Goal: Task Accomplishment & Management: Use online tool/utility

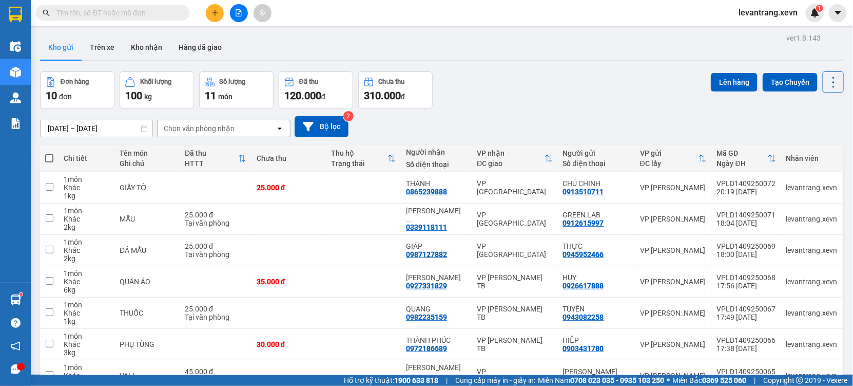
click at [195, 124] on div "Chọn văn phòng nhận" at bounding box center [199, 128] width 71 height 10
type input "nd"
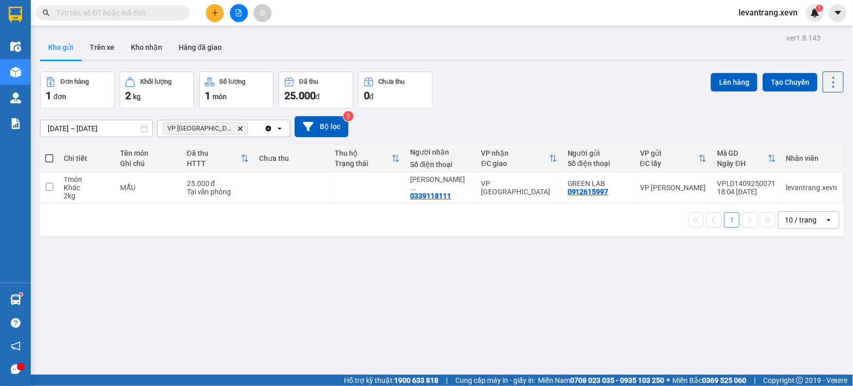
click at [238, 127] on icon "VP Nam Định, close by backspace" at bounding box center [240, 128] width 5 height 5
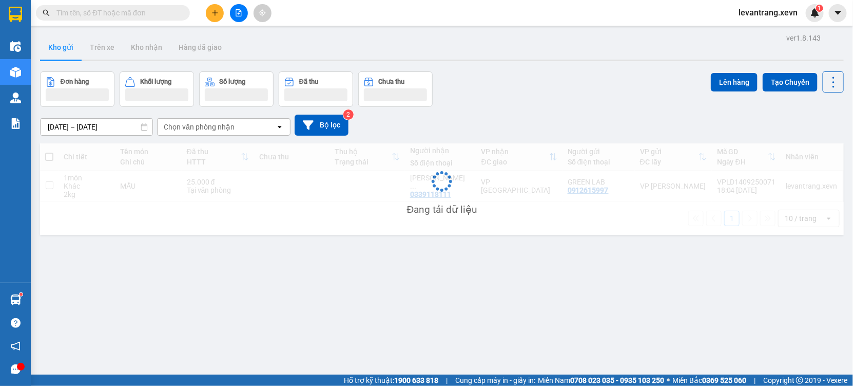
click at [222, 130] on div "Chọn văn phòng nhận" at bounding box center [199, 127] width 71 height 10
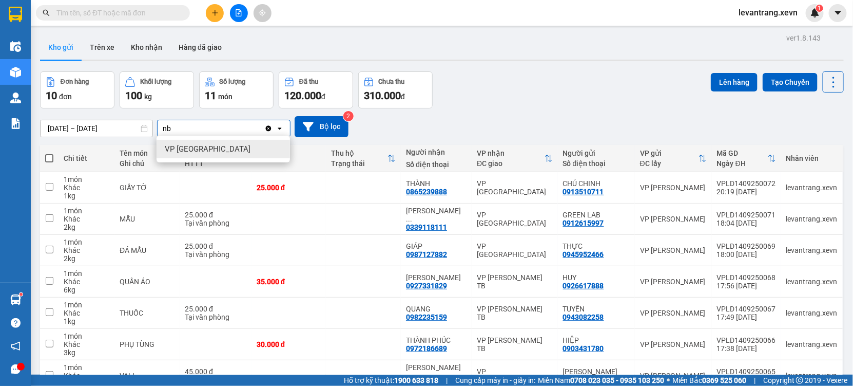
type input "nb"
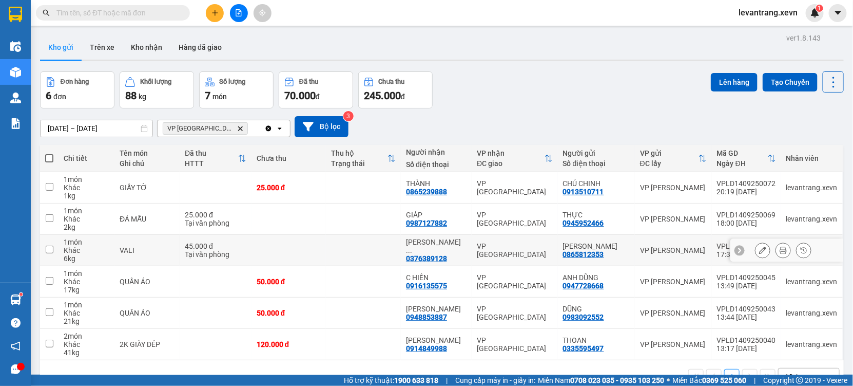
scroll to position [47, 0]
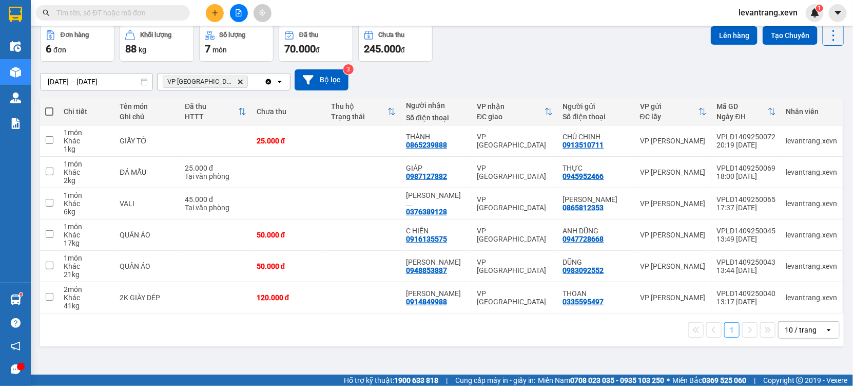
click at [50, 115] on span at bounding box center [49, 111] width 8 height 8
click at [49, 106] on input "checkbox" at bounding box center [49, 106] width 0 height 0
checkbox input "true"
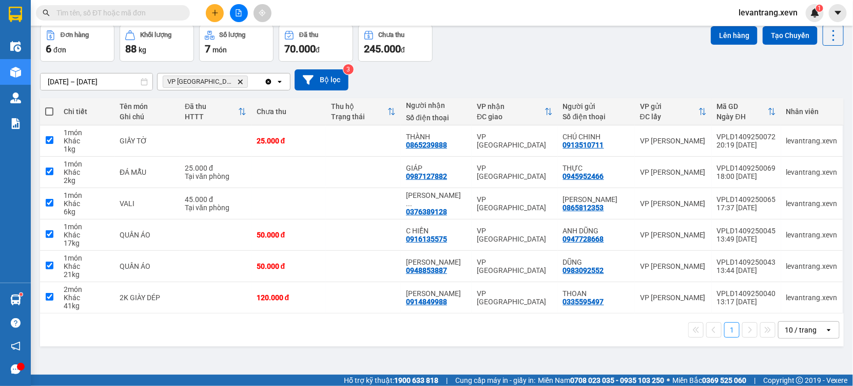
checkbox input "true"
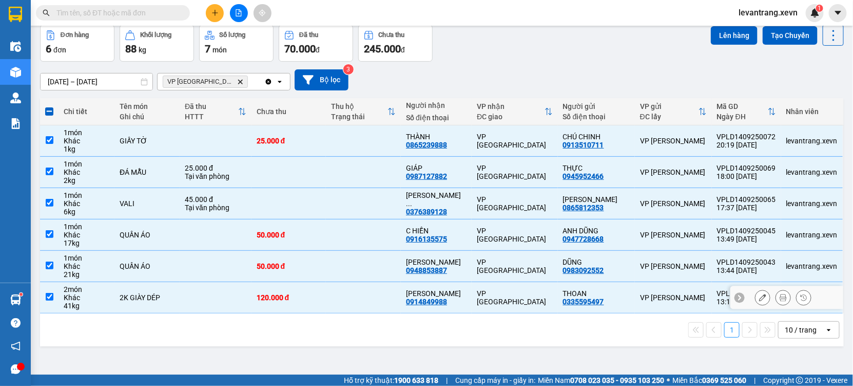
click at [53, 294] on td at bounding box center [49, 297] width 18 height 31
checkbox input "false"
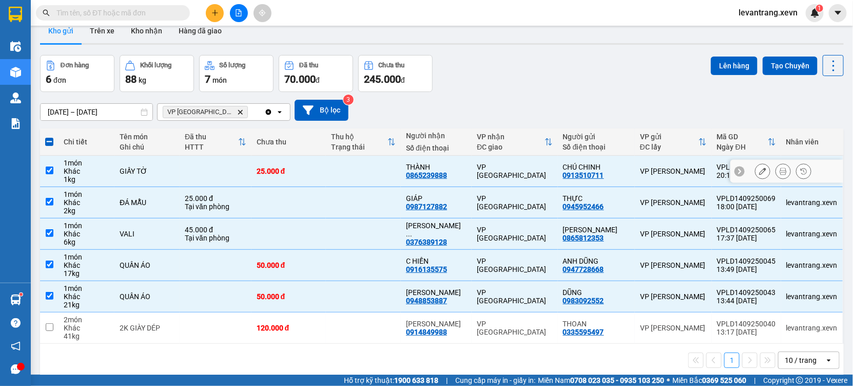
scroll to position [0, 0]
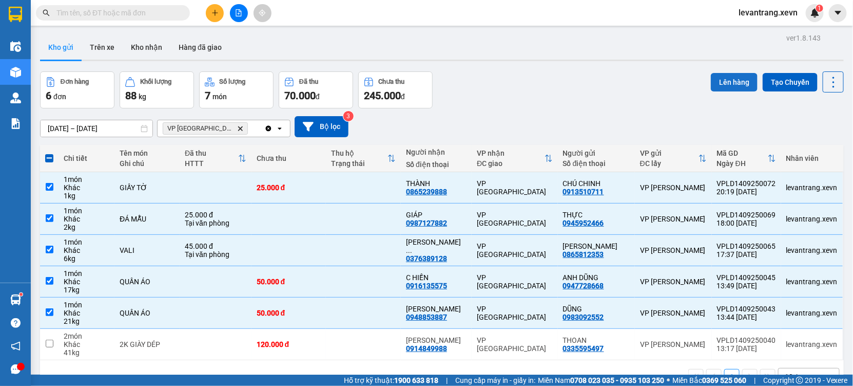
click at [734, 83] on button "Lên hàng" at bounding box center [734, 82] width 47 height 18
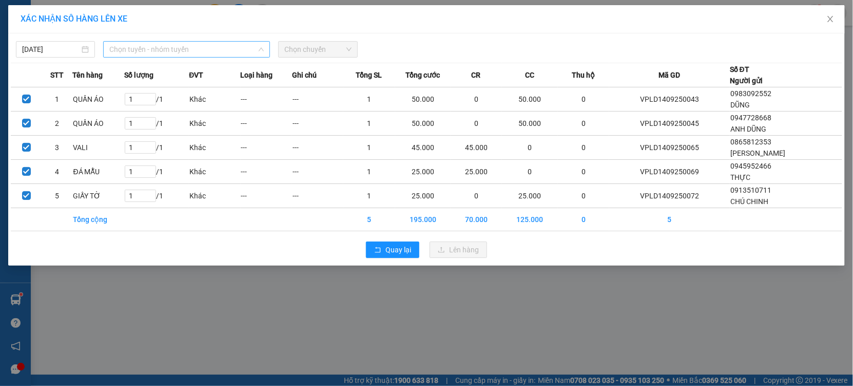
click at [182, 50] on span "Chọn tuyến - nhóm tuyến" at bounding box center [186, 49] width 155 height 15
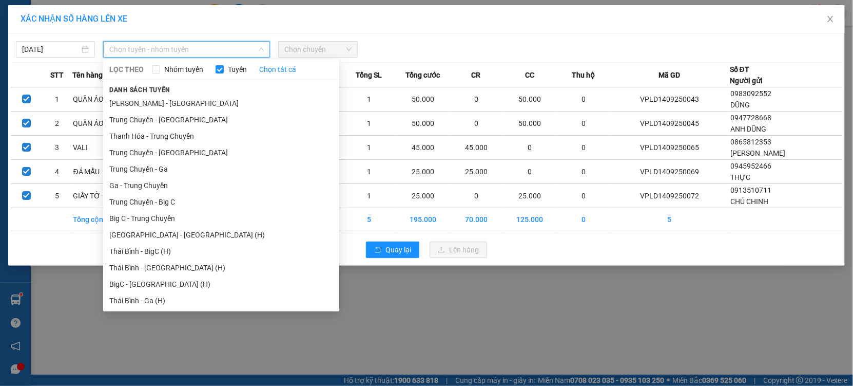
scroll to position [1266, 0]
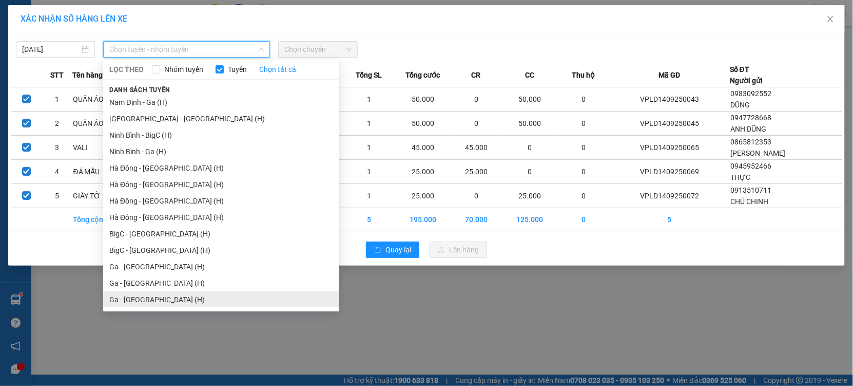
click at [182, 294] on li "Ga - [GEOGRAPHIC_DATA] (H)" at bounding box center [221, 299] width 236 height 16
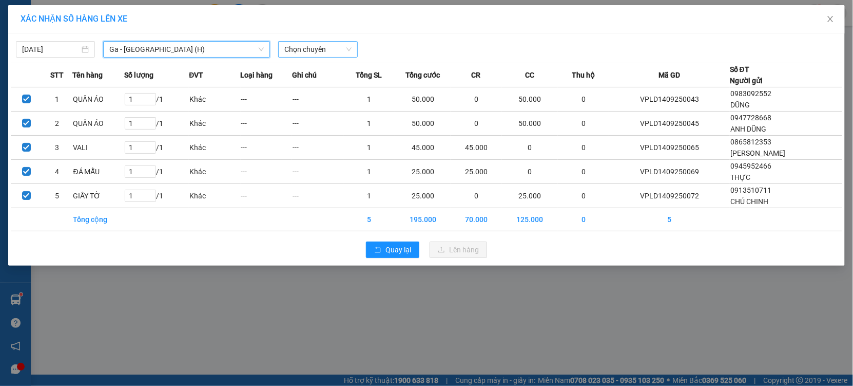
click at [315, 49] on span "Chọn chuyến" at bounding box center [317, 49] width 67 height 15
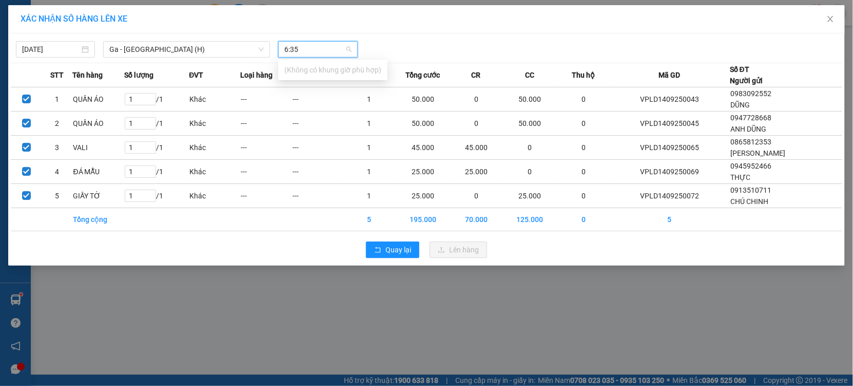
click at [324, 51] on input "6:35" at bounding box center [314, 49] width 60 height 15
type input "6:35"
click at [389, 36] on div "[DATE] [GEOGRAPHIC_DATA] - [GEOGRAPHIC_DATA] (H) LỌC THEO Nhóm tuyến Tuyến Chọn…" at bounding box center [427, 47] width 832 height 22
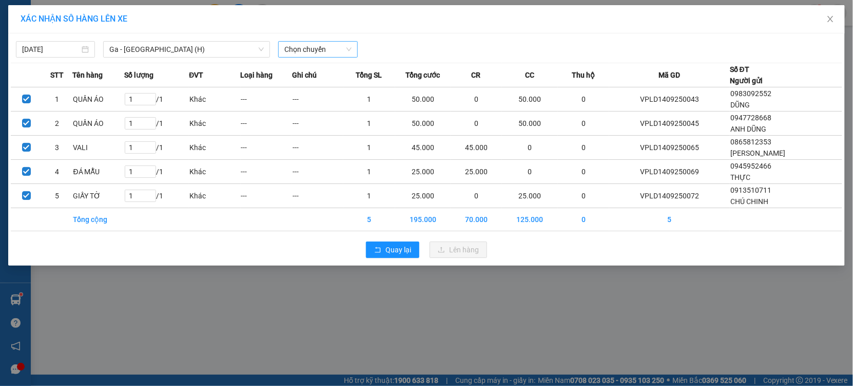
click at [336, 49] on span "Chọn chuyến" at bounding box center [317, 49] width 67 height 15
type input "7:0"
click at [398, 37] on div "[DATE] [GEOGRAPHIC_DATA] - [GEOGRAPHIC_DATA] (H) LỌC THEO Nhóm tuyến Tuyến Chọn…" at bounding box center [427, 47] width 832 height 22
click at [391, 252] on span "Quay lại" at bounding box center [399, 249] width 26 height 11
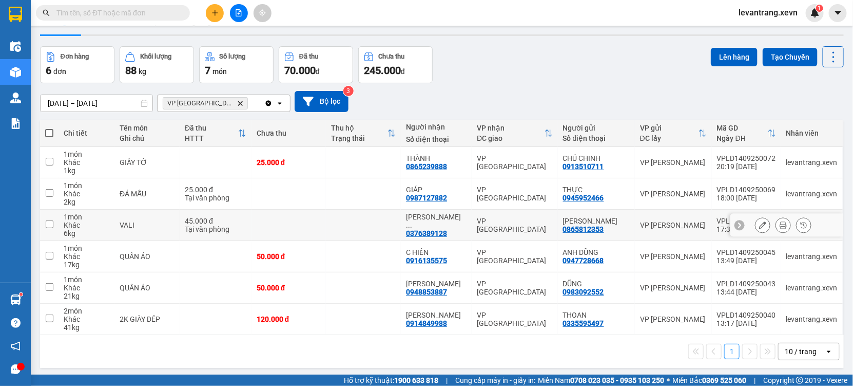
scroll to position [47, 0]
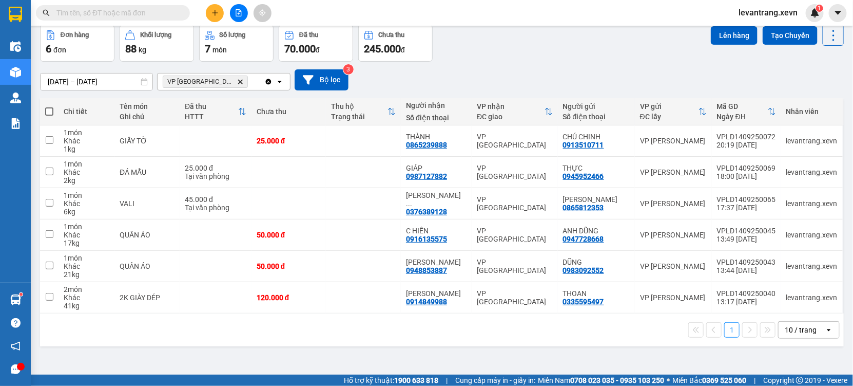
click at [49, 115] on span at bounding box center [49, 111] width 8 height 8
click at [49, 106] on input "checkbox" at bounding box center [49, 106] width 0 height 0
checkbox input "true"
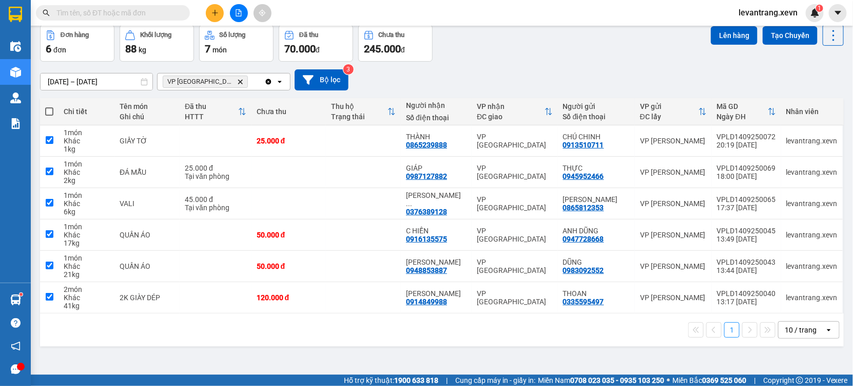
checkbox input "true"
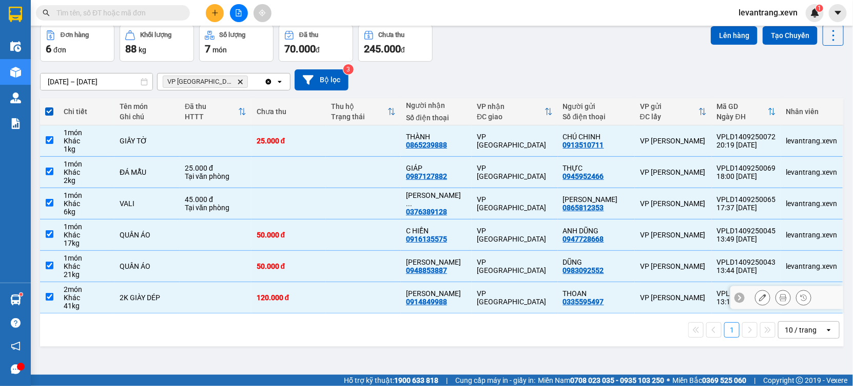
click at [51, 297] on input "checkbox" at bounding box center [50, 297] width 8 height 8
checkbox input "false"
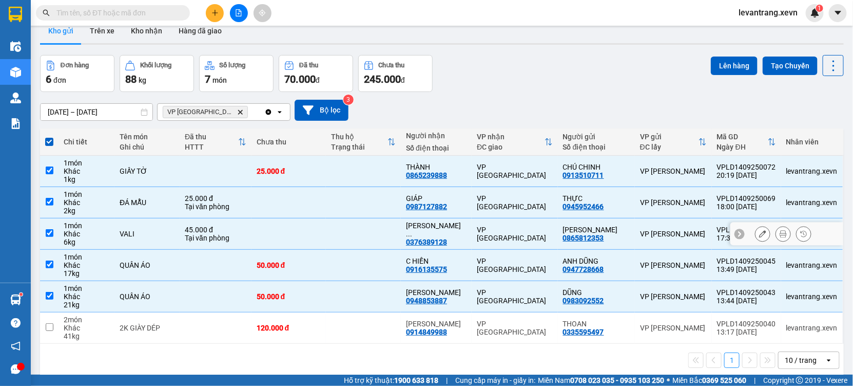
scroll to position [0, 0]
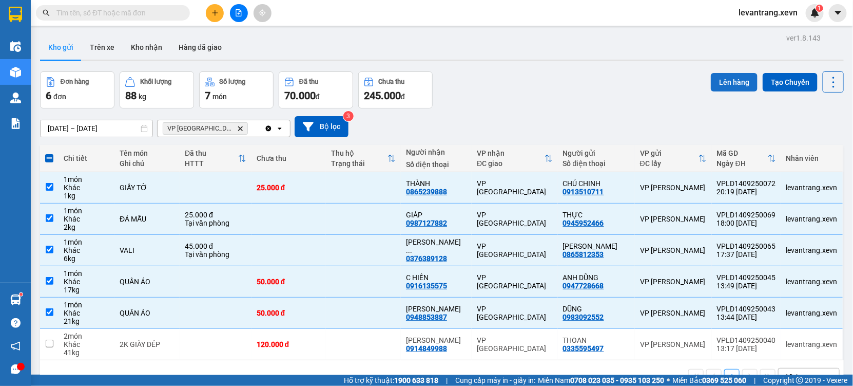
click at [735, 79] on button "Lên hàng" at bounding box center [734, 82] width 47 height 18
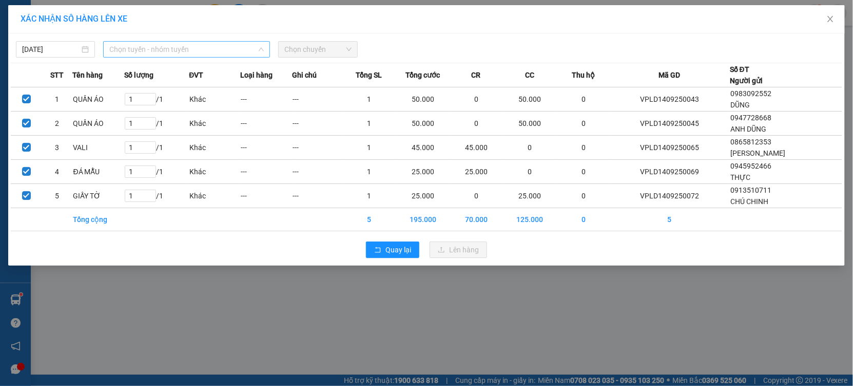
click at [201, 53] on span "Chọn tuyến - nhóm tuyến" at bounding box center [186, 49] width 155 height 15
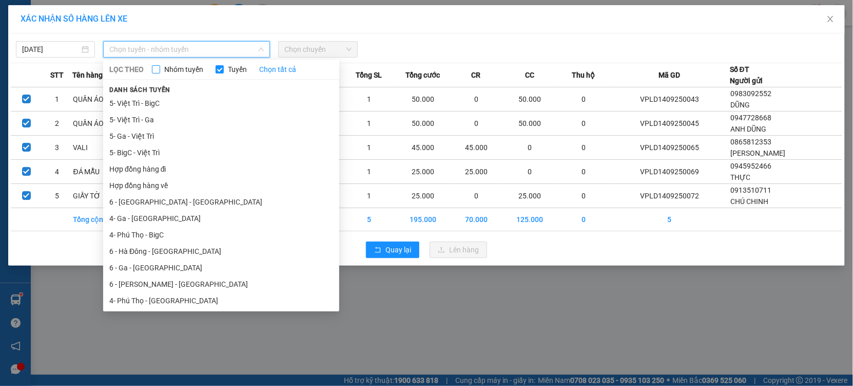
click at [182, 69] on span "Nhóm tuyến" at bounding box center [183, 69] width 47 height 11
click at [160, 69] on input "Nhóm tuyến" at bounding box center [156, 69] width 8 height 8
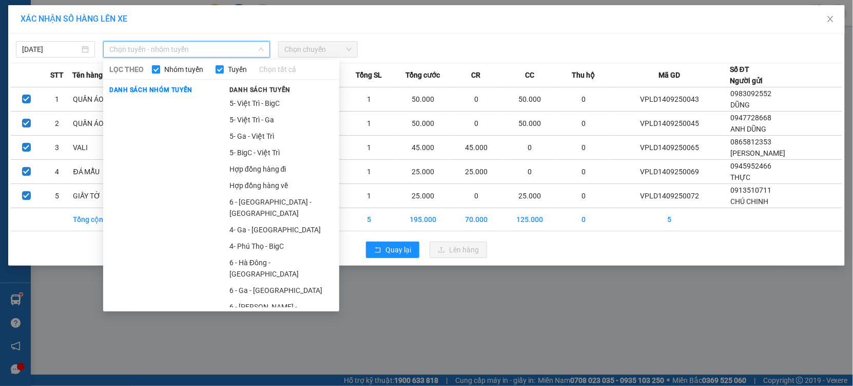
click at [182, 69] on span "Nhóm tuyến" at bounding box center [183, 69] width 47 height 11
click at [160, 69] on input "Nhóm tuyến" at bounding box center [156, 69] width 8 height 8
checkbox input "false"
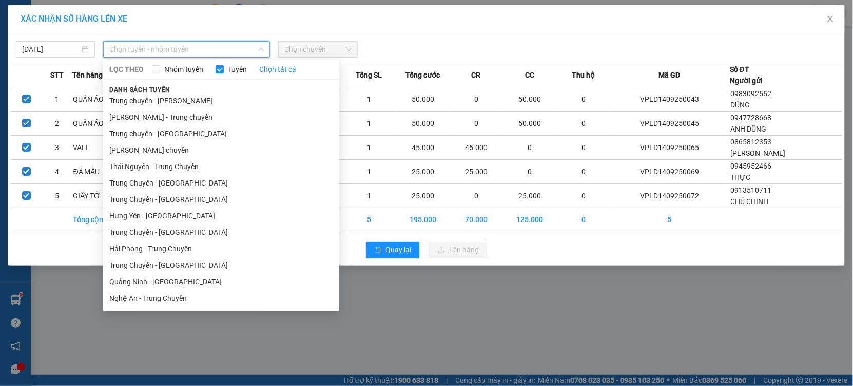
scroll to position [1266, 0]
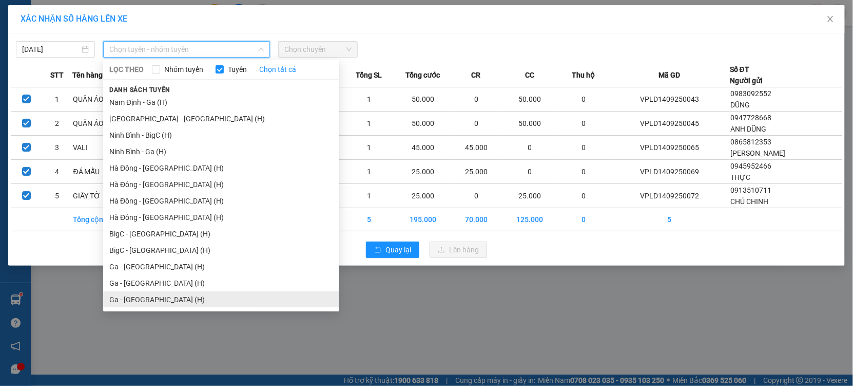
click at [146, 299] on li "Ga - [GEOGRAPHIC_DATA] (H)" at bounding box center [221, 299] width 236 height 16
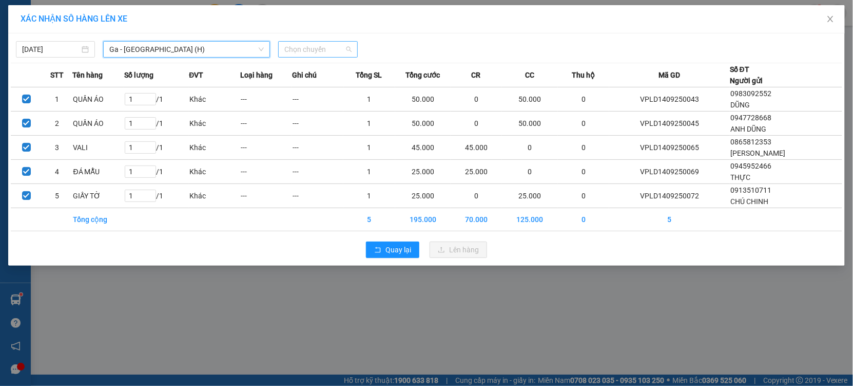
click at [319, 48] on span "Chọn chuyến" at bounding box center [317, 49] width 67 height 15
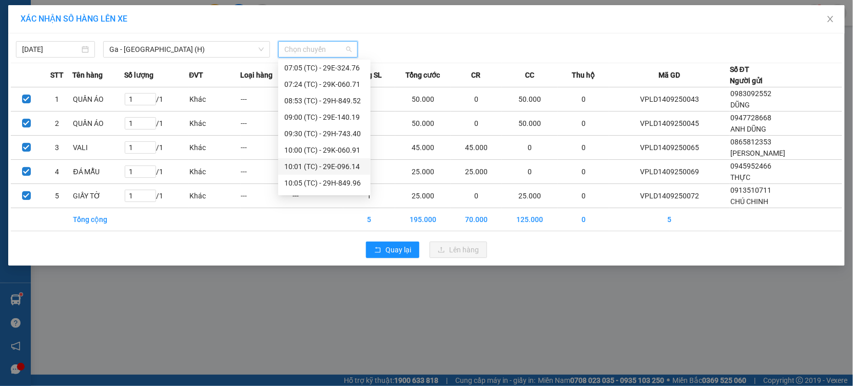
scroll to position [0, 0]
click at [45, 46] on input "[DATE]" at bounding box center [50, 49] width 57 height 11
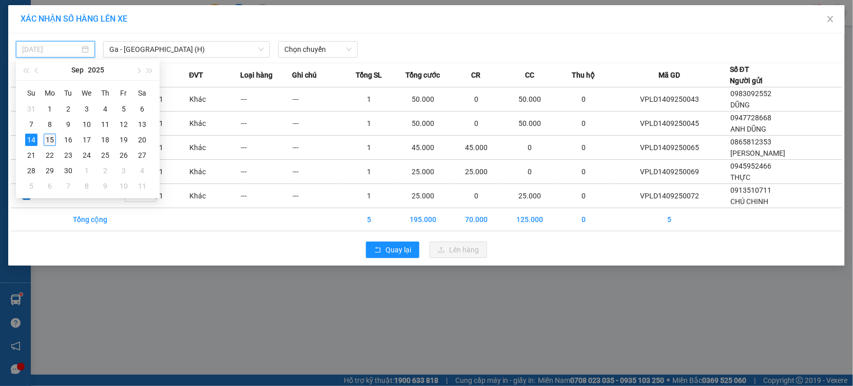
click at [55, 138] on div "15" at bounding box center [50, 139] width 12 height 12
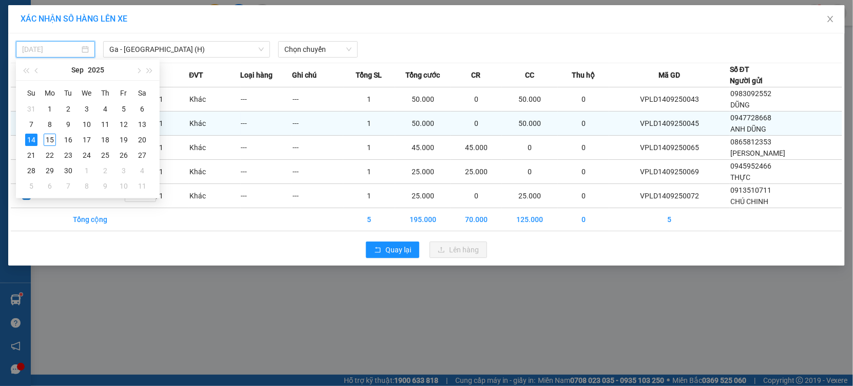
type input "[DATE]"
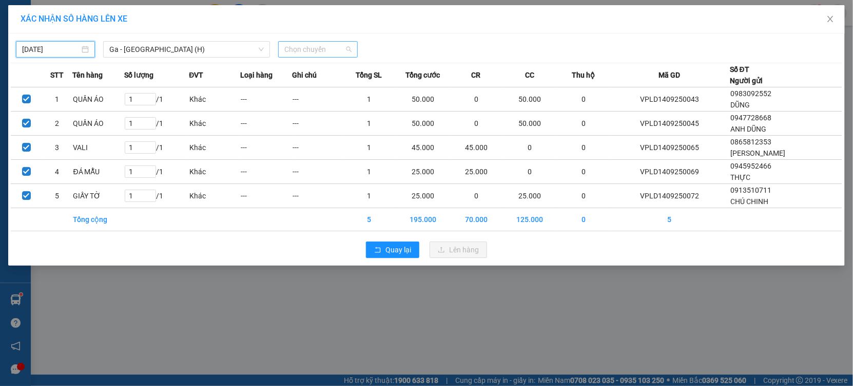
click at [304, 50] on span "Chọn chuyến" at bounding box center [317, 49] width 67 height 15
type input "7:05"
click at [373, 25] on div "XÁC NHẬN SỐ HÀNG LÊN XE" at bounding box center [426, 19] width 837 height 28
click at [395, 289] on div "XÁC NHẬN SỐ HÀNG LÊN XE [DATE] [GEOGRAPHIC_DATA] - [GEOGRAPHIC_DATA] (H) LỌC TH…" at bounding box center [426, 193] width 853 height 386
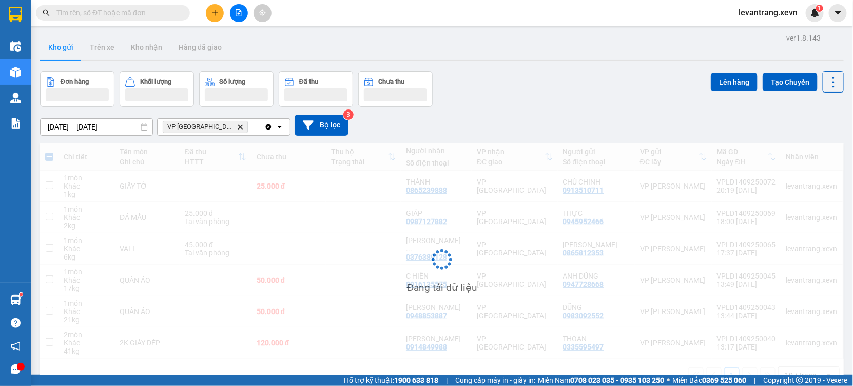
click at [393, 241] on div "ver 1.8.143 Kho gửi Trên xe Kho nhận Hàng đã giao Đơn hàng Khối lượng Số lượng …" at bounding box center [442, 224] width 812 height 386
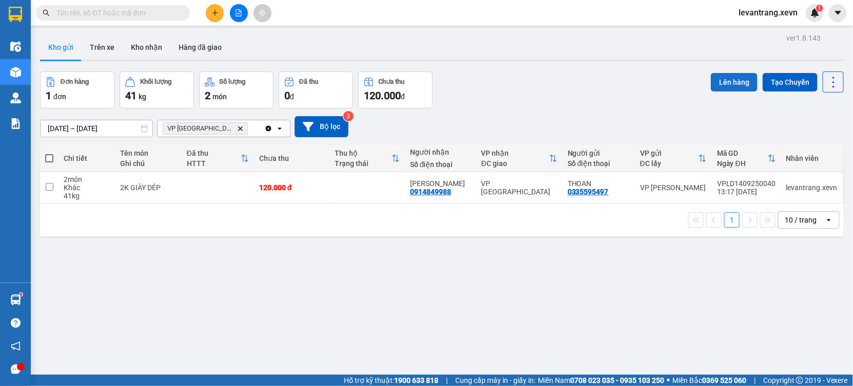
click at [711, 79] on button "Lên hàng" at bounding box center [734, 82] width 47 height 18
click at [125, 21] on div "Kết quả tìm kiếm ( 0 ) Bộ lọc Thuộc VP này No Data" at bounding box center [100, 13] width 200 height 18
click at [133, 10] on input "text" at bounding box center [116, 12] width 121 height 11
paste input "VPNĐ1409250271"
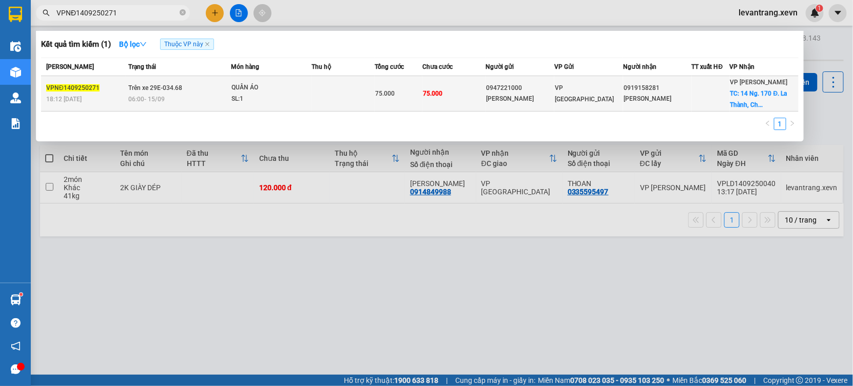
type input "VPNĐ1409250271"
click at [426, 101] on td "75.000" at bounding box center [453, 93] width 63 height 35
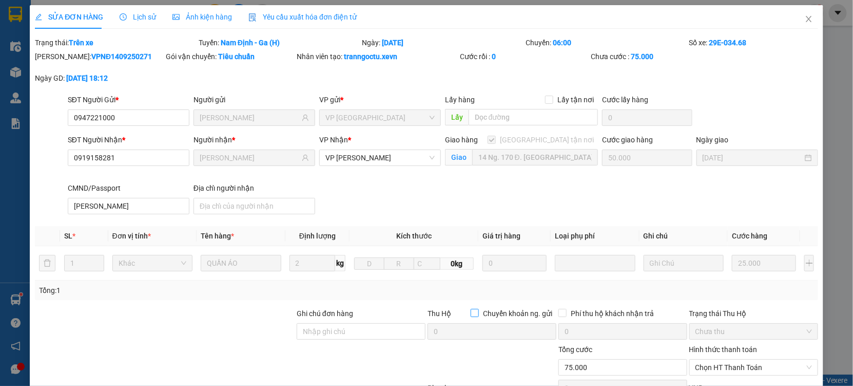
type input "0947221000"
type input "[PERSON_NAME]"
type input "0919158281"
type input "[PERSON_NAME]"
checkbox input "true"
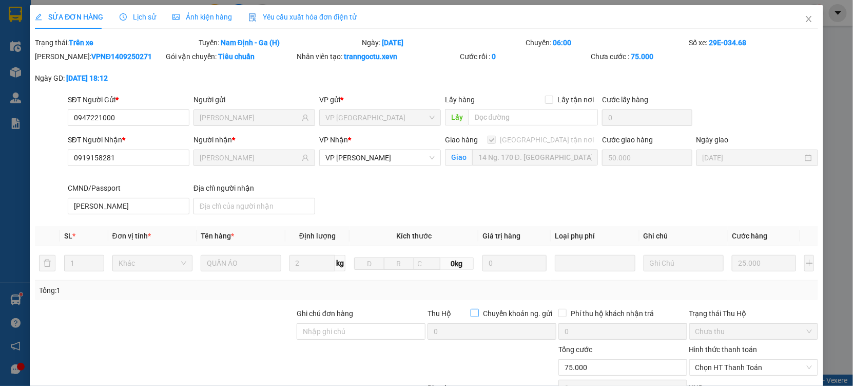
type input "14 Ng. 170 Đ. [GEOGRAPHIC_DATA], [GEOGRAPHIC_DATA], [GEOGRAPHIC_DATA], [GEOGRAP…"
type input "50.000"
type input "[PERSON_NAME]"
type input "75.000"
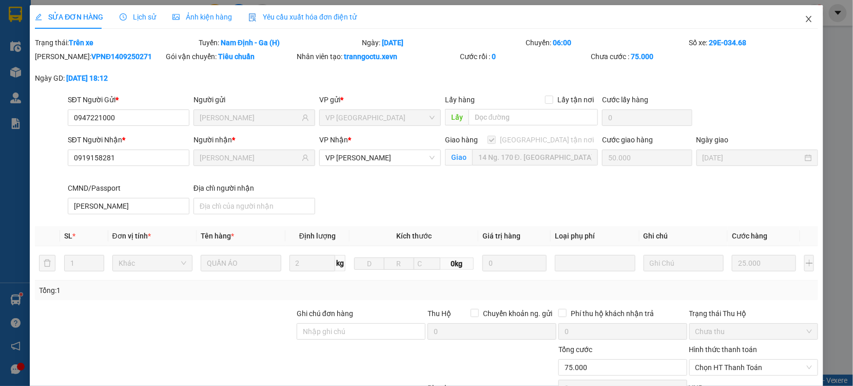
click at [806, 17] on icon "close" at bounding box center [809, 19] width 6 height 6
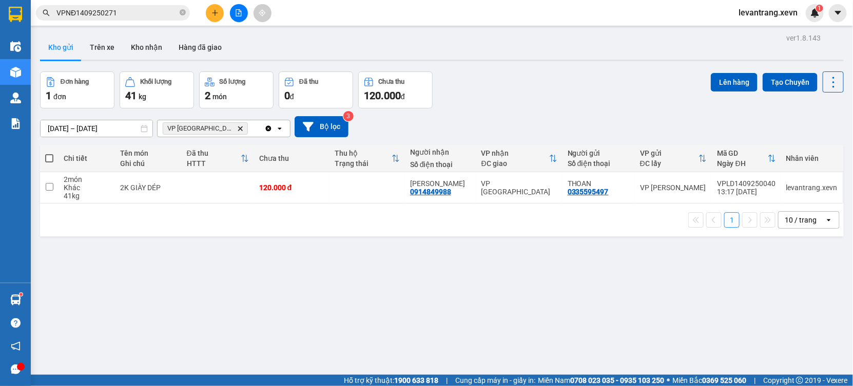
click at [270, 129] on icon "Clear all" at bounding box center [269, 128] width 6 height 6
